Goal: Information Seeking & Learning: Learn about a topic

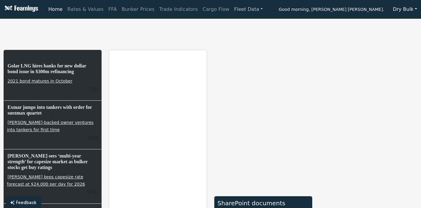
click at [232, 11] on link "Fleet Data" at bounding box center [248, 9] width 33 height 12
click at [237, 24] on link "Fleet Stats" at bounding box center [256, 26] width 38 height 12
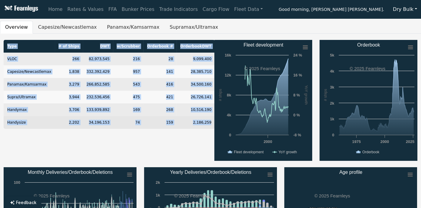
drag, startPoint x: 6, startPoint y: 47, endPoint x: 203, endPoint y: 125, distance: 211.5
click at [203, 125] on table "Type # of Ships DWT w/Scrubber Orderbook # Orderbook DWT VLOC 266 82,973,545 21…" at bounding box center [109, 84] width 211 height 89
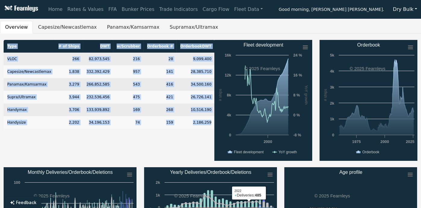
copy table "Type # of Ships DWT w/Scrubber Orderbook # Orderbook DWT VLOC 266 82,973,545 21…"
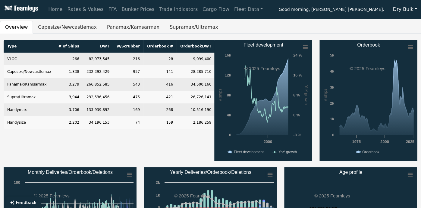
click at [48, 150] on div "Type # of Ships DWT w/Scrubber Orderbook # Orderbook DWT VLOC 266 82,973,545 21…" at bounding box center [105, 100] width 211 height 121
click at [45, 28] on button "Capesize/Newcastlemax" at bounding box center [67, 27] width 69 height 13
